Goal: Task Accomplishment & Management: Use online tool/utility

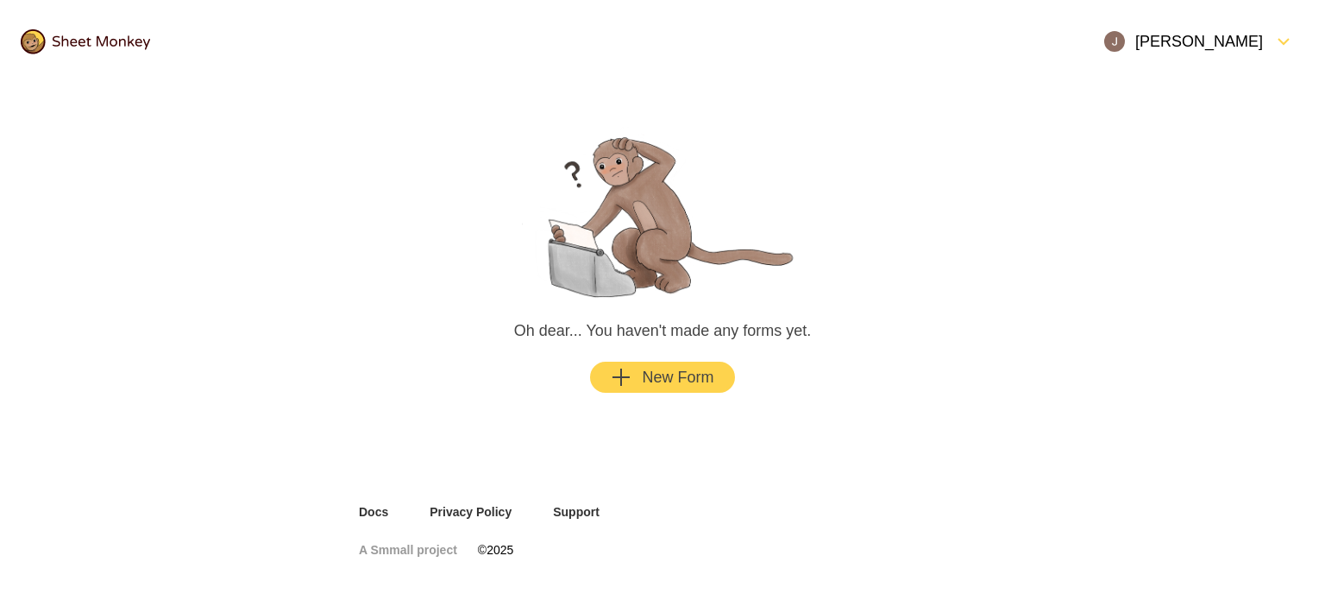
click at [649, 386] on div "New Form" at bounding box center [662, 377] width 103 height 21
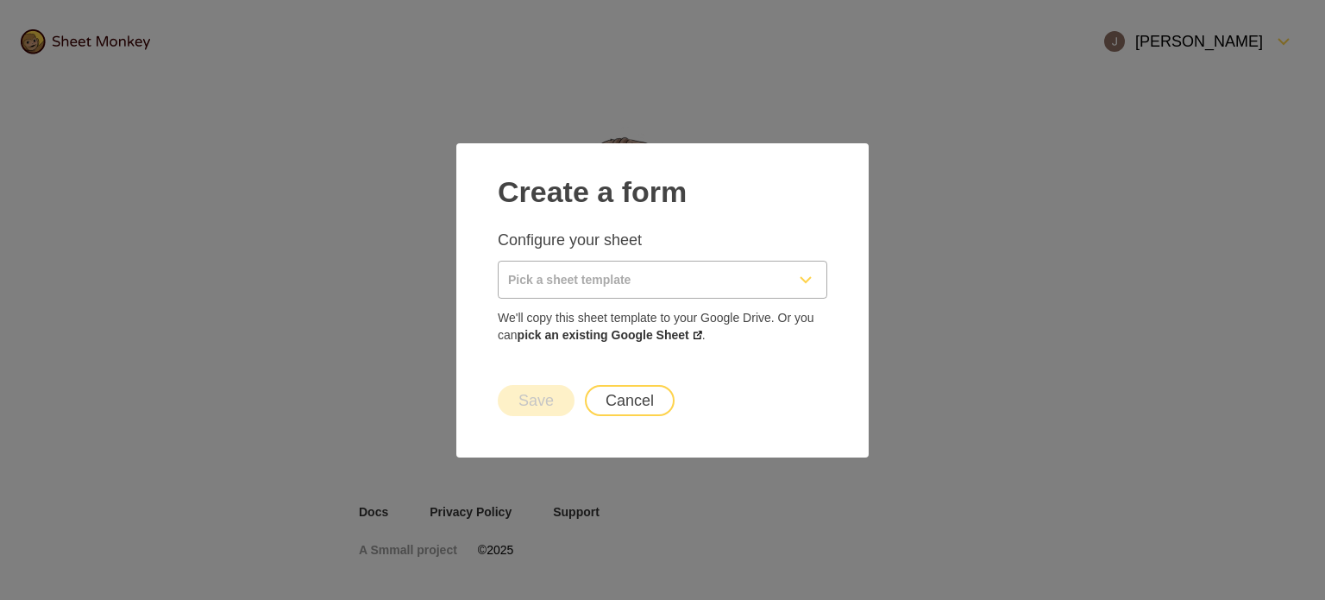
click at [602, 285] on input "Pick a sheet template" at bounding box center [642, 279] width 286 height 36
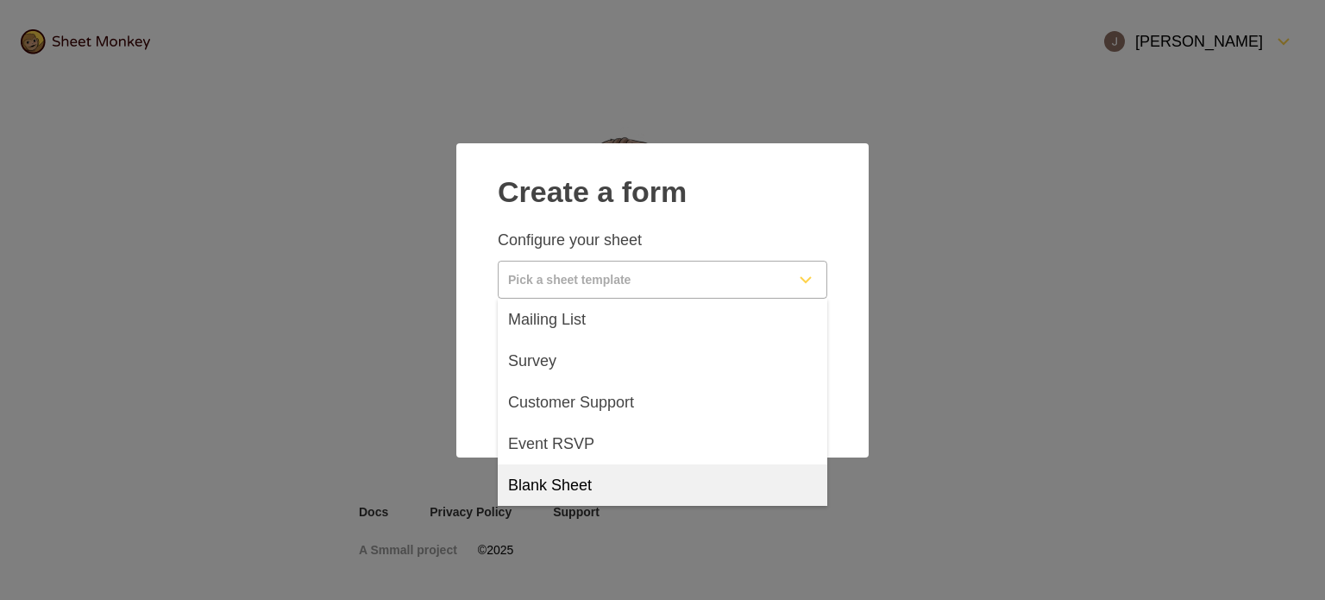
click at [783, 496] on div "Blank Sheet" at bounding box center [663, 484] width 330 height 41
type input "Blank Sheet"
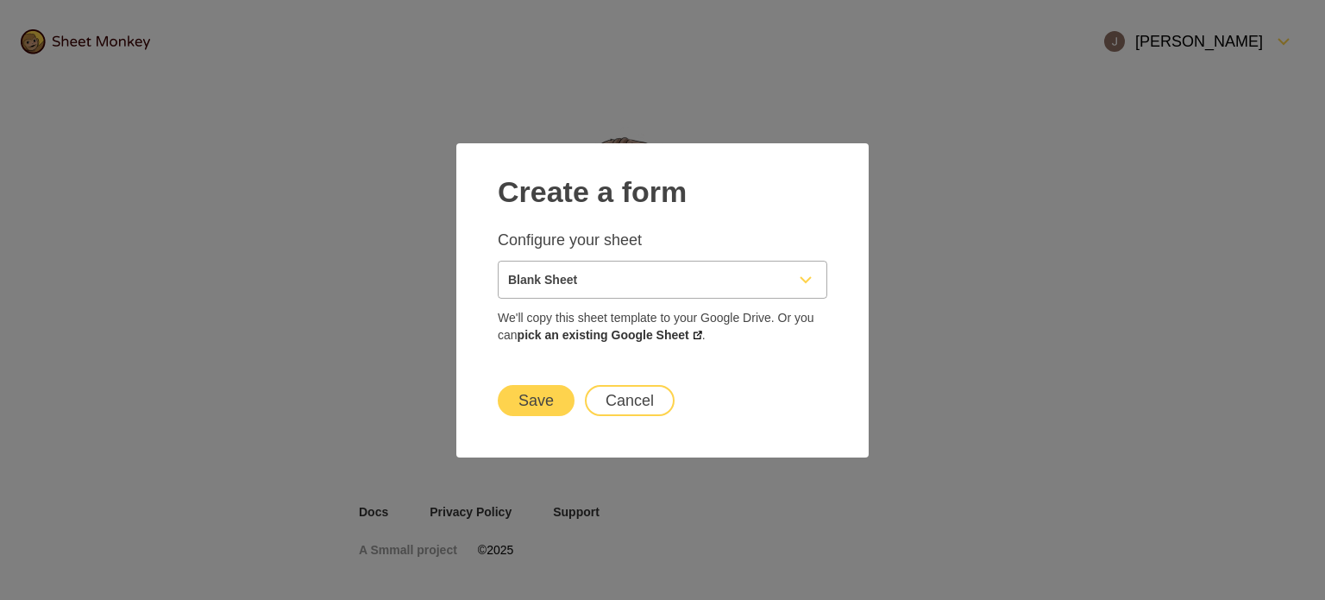
click at [535, 403] on button "Save" at bounding box center [536, 400] width 77 height 31
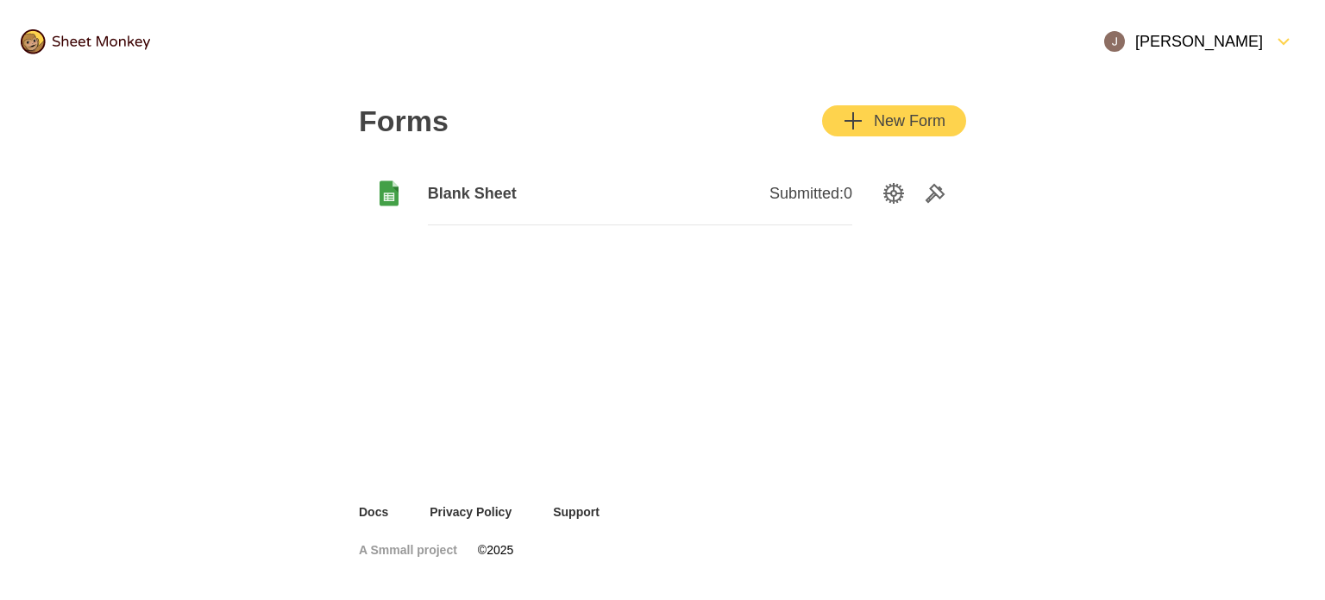
click at [489, 200] on span "Blank Sheet" at bounding box center [534, 193] width 212 height 21
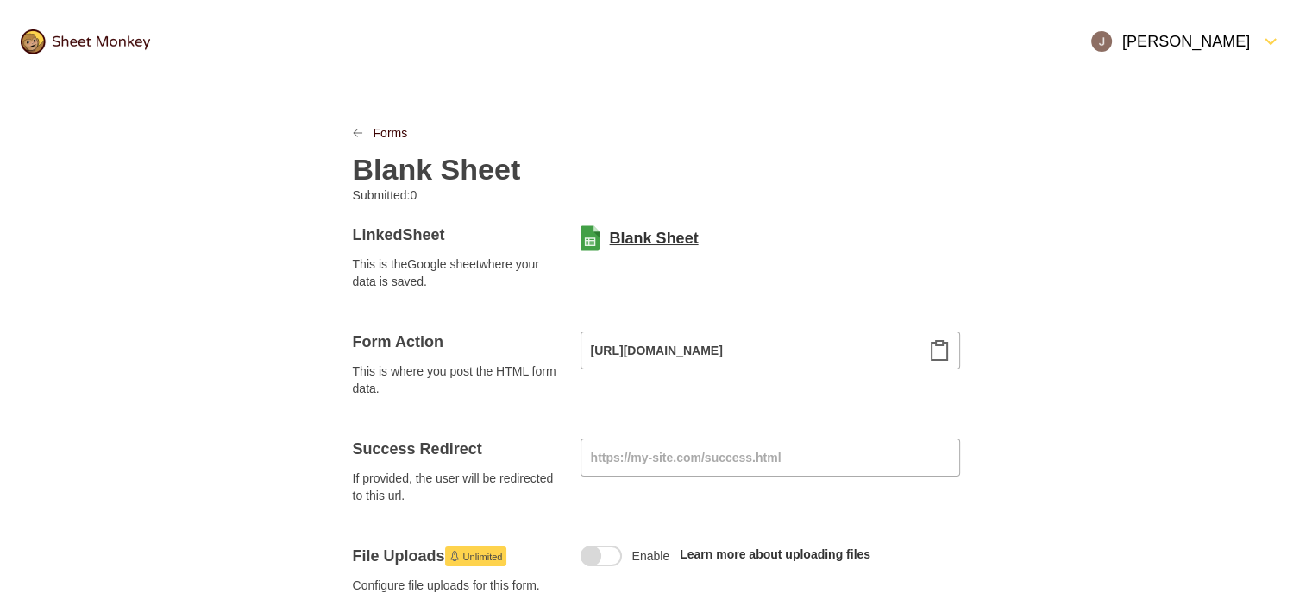
click at [663, 236] on link "Blank Sheet" at bounding box center [654, 238] width 89 height 21
